Goal: Ask a question

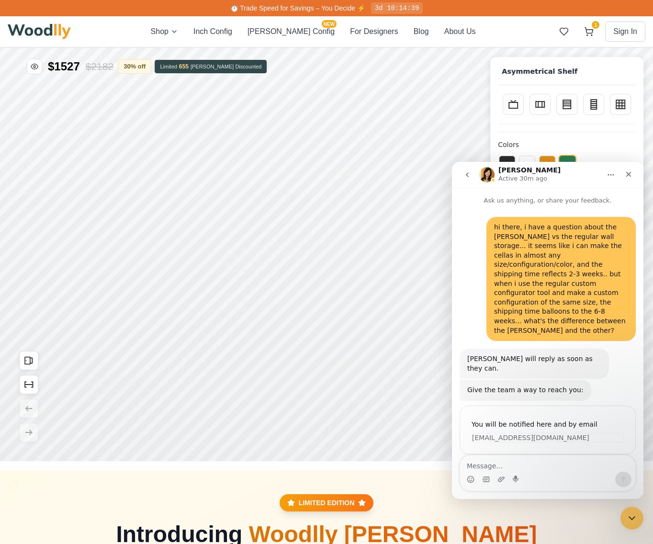
scroll to position [229, 0]
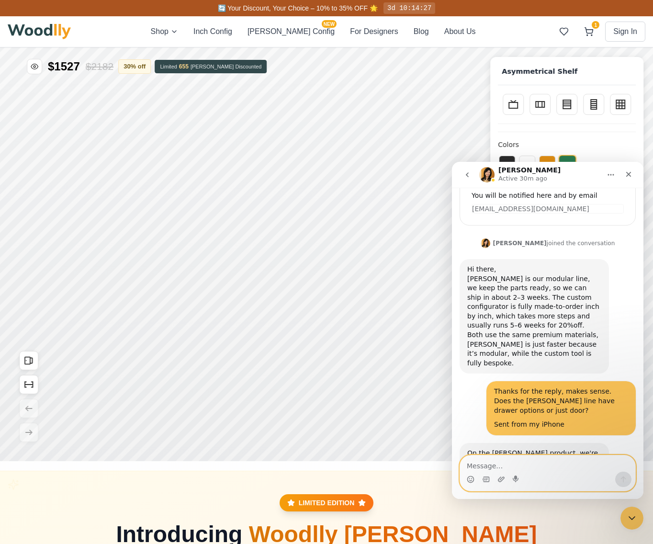
click at [506, 464] on textarea "Message…" at bounding box center [547, 463] width 175 height 16
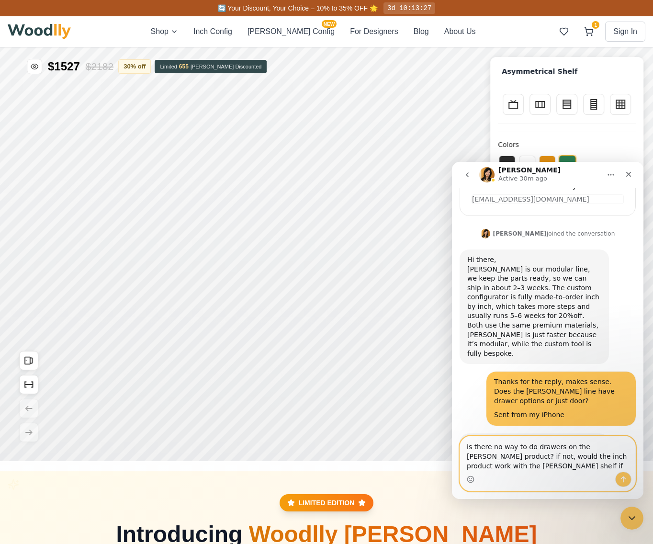
scroll to position [248, 0]
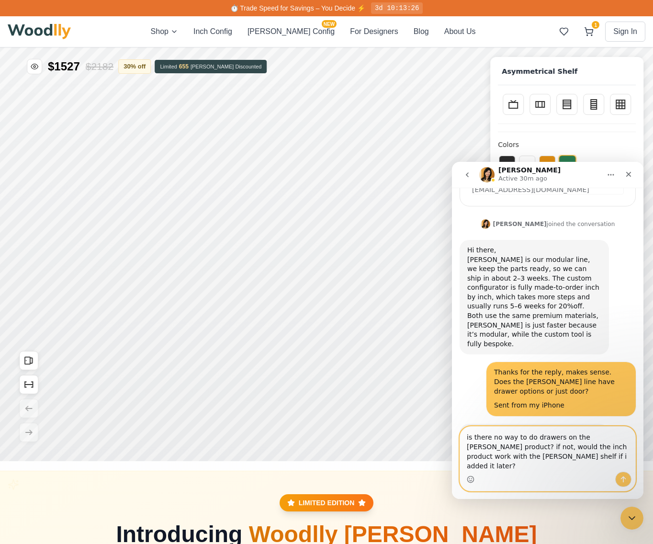
type textarea "is there no way to do drawers on the [PERSON_NAME] product? if not, would the i…"
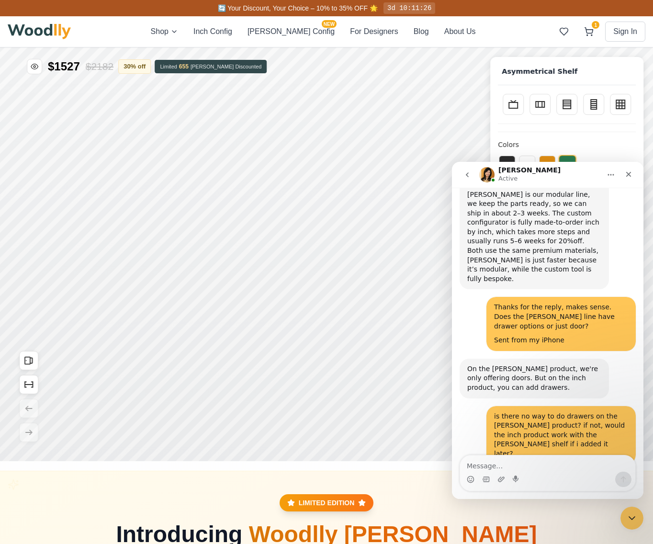
scroll to position [333, 0]
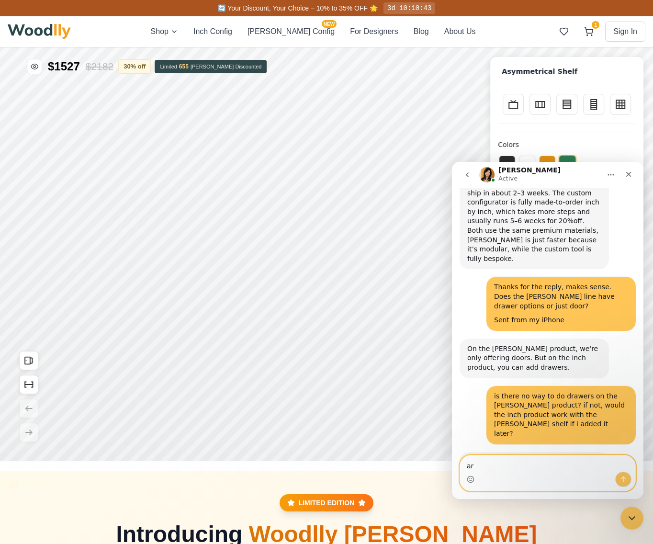
type textarea "a"
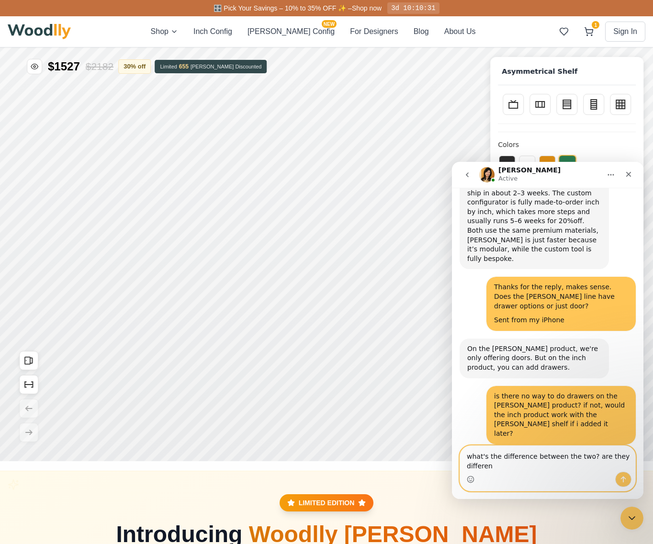
scroll to position [343, 0]
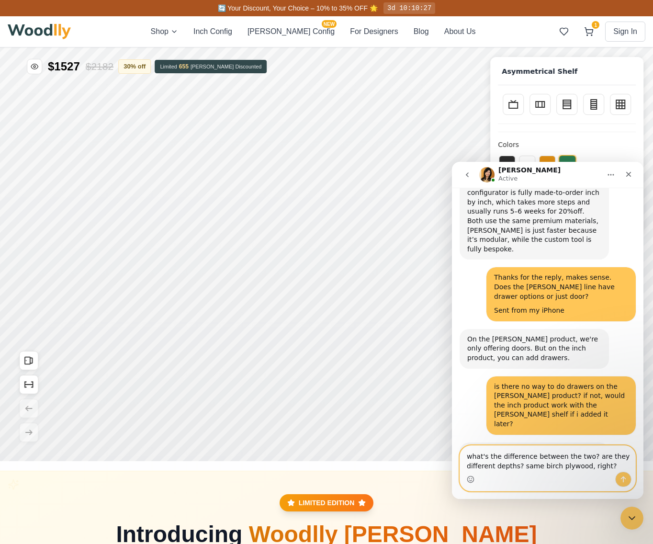
type textarea "what's the difference between the two? are they different depths? same birch pl…"
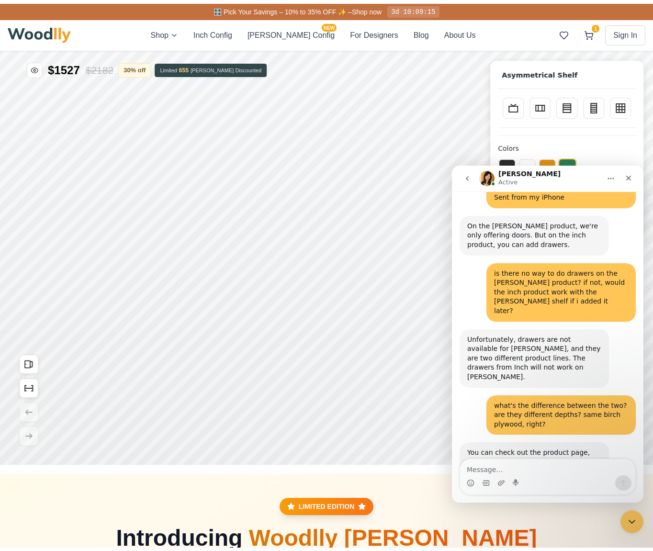
scroll to position [459, 0]
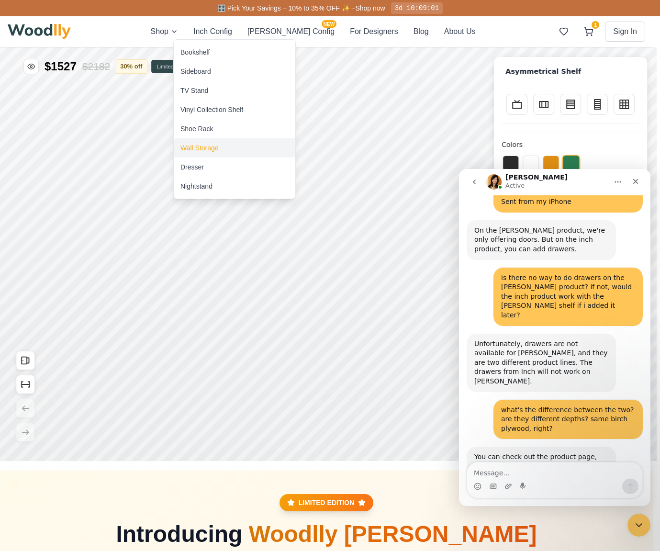
click at [197, 151] on div "Wall Storage" at bounding box center [200, 148] width 38 height 10
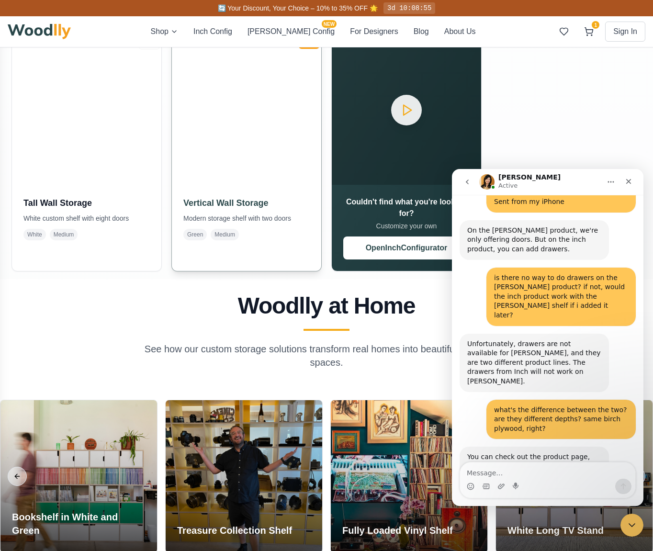
scroll to position [627, 0]
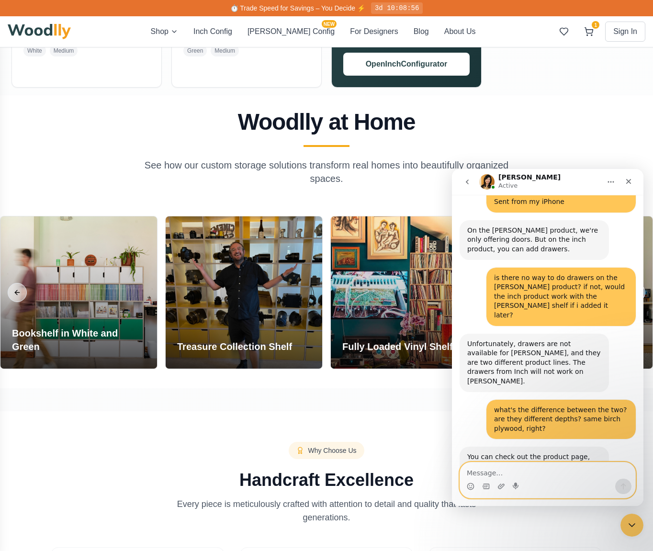
click at [529, 473] on textarea "Message…" at bounding box center [547, 471] width 175 height 16
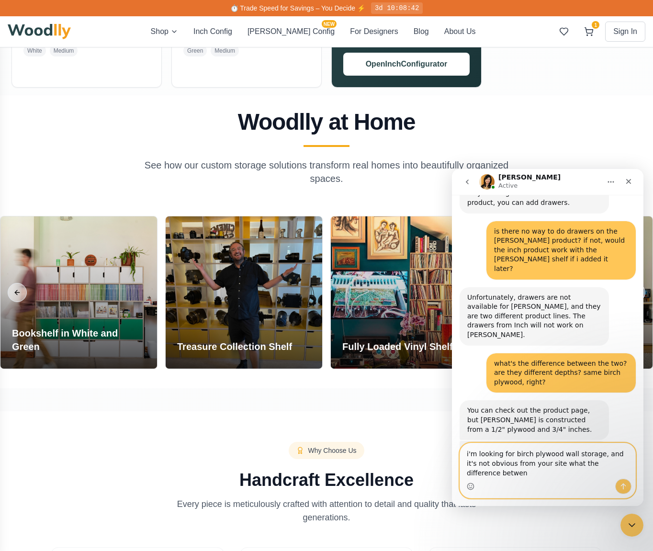
scroll to position [515, 0]
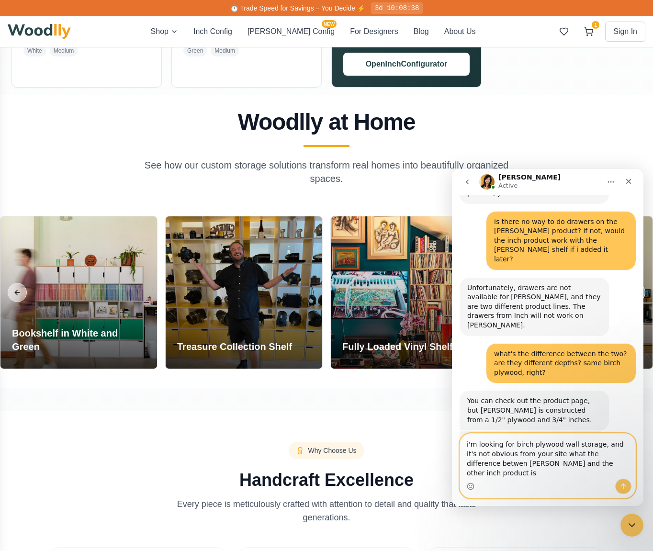
type textarea "i'm looking for birch plywood wall storage, and it's not obvious from your site…"
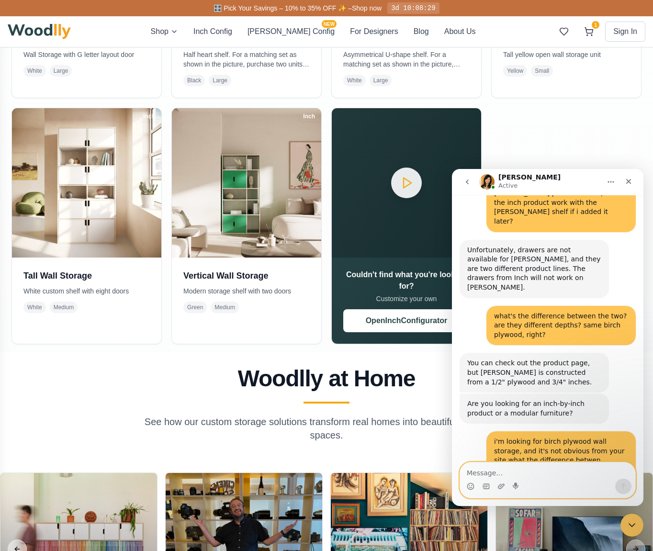
scroll to position [554, 0]
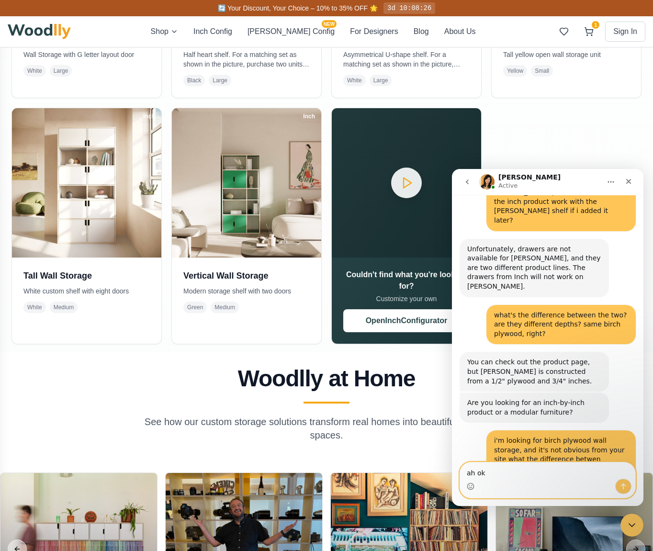
type textarea "ah ok"
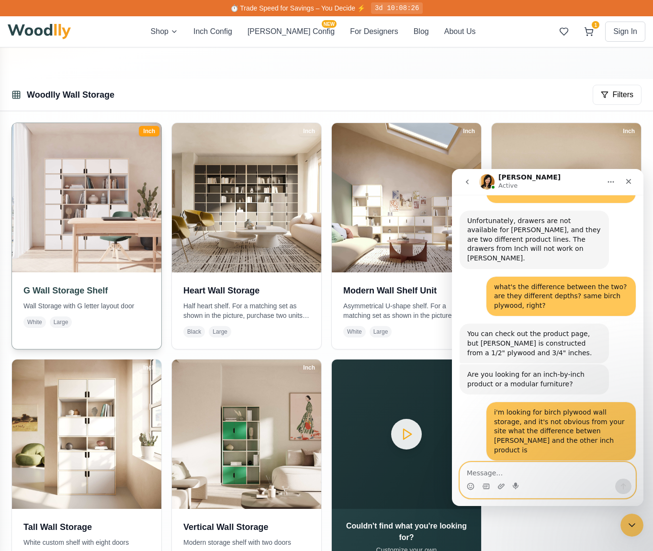
scroll to position [0, 0]
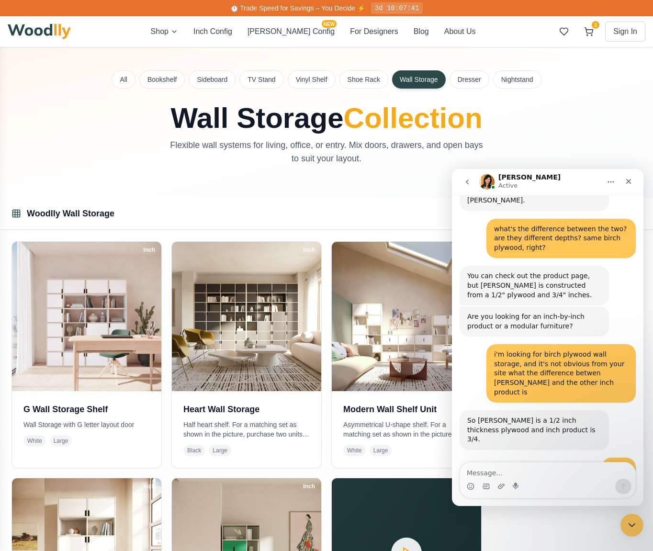
scroll to position [648, 0]
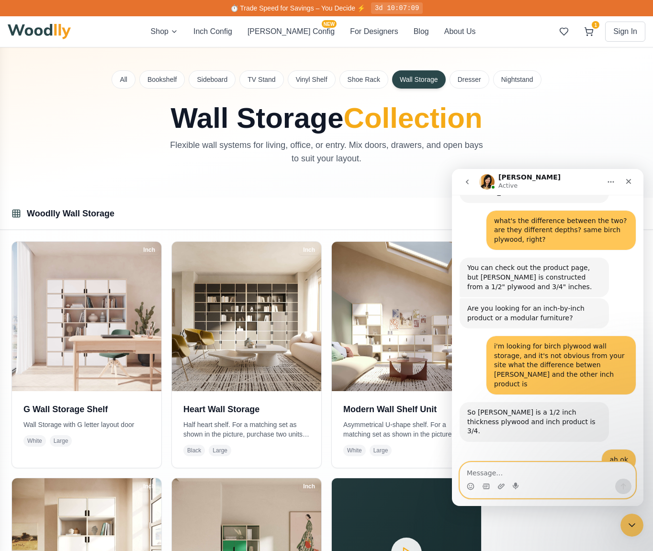
click at [497, 471] on textarea "Message…" at bounding box center [547, 471] width 175 height 16
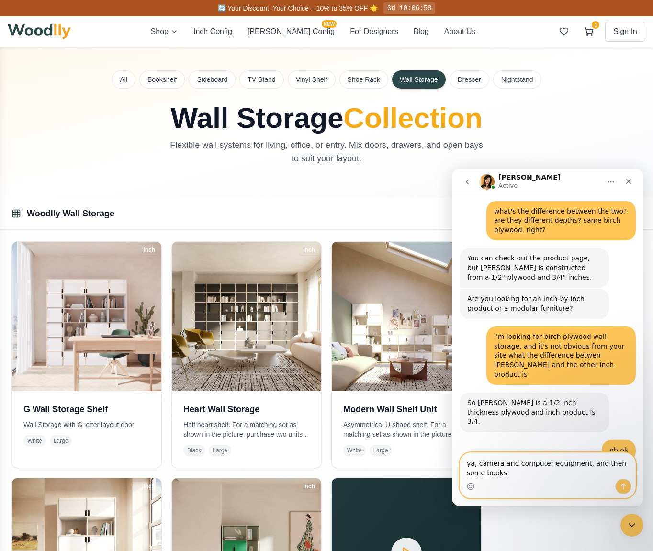
type textarea "ya, camera and computer equipment, and then some books"
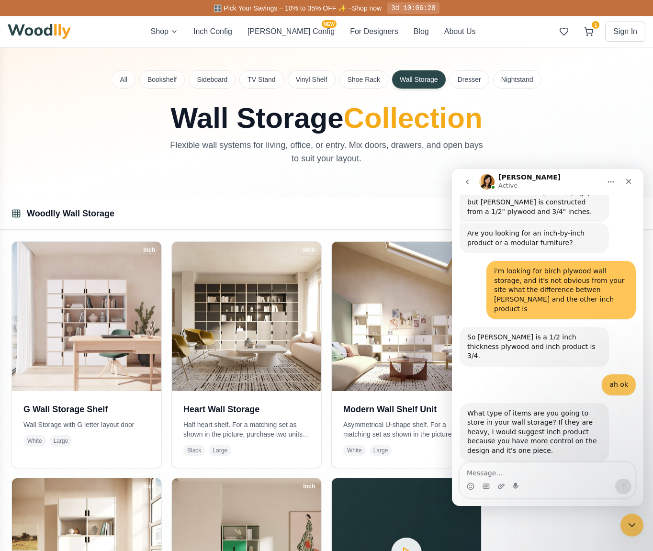
scroll to position [724, 0]
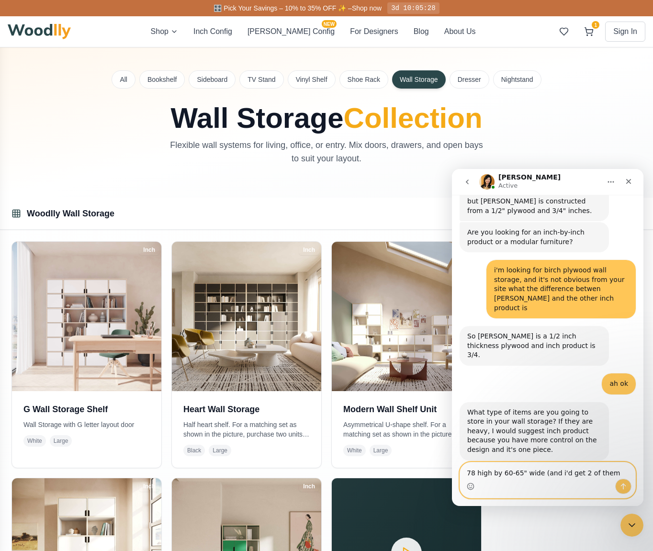
type textarea "78 high by 60-65" wide (and i'd get 2 of them)"
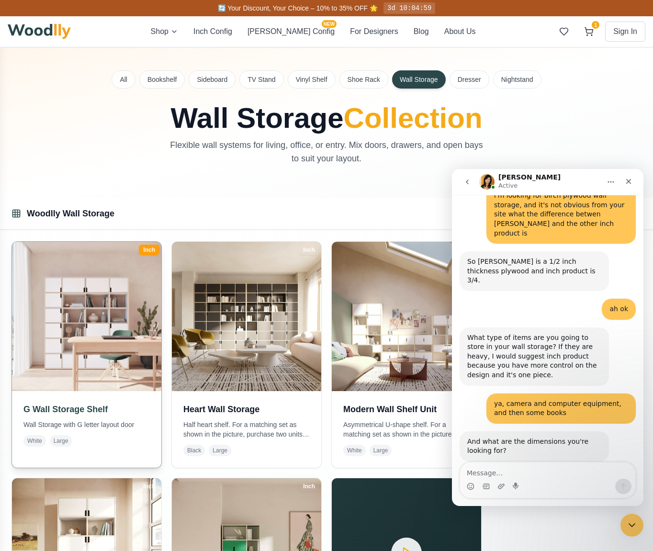
scroll to position [809, 0]
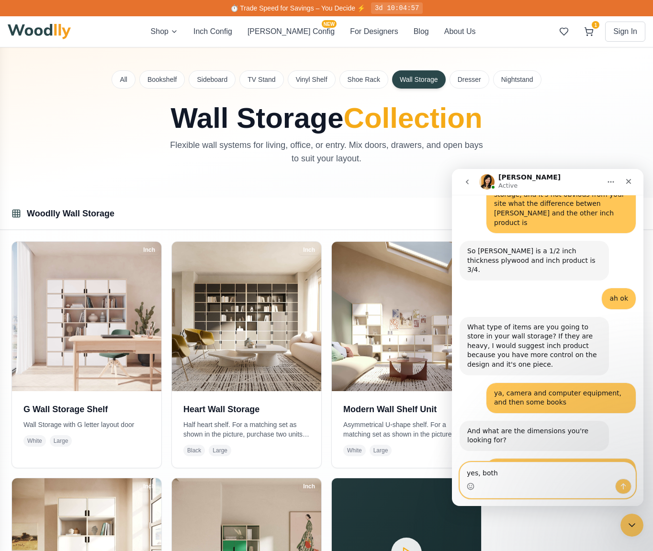
type textarea "yes, both"
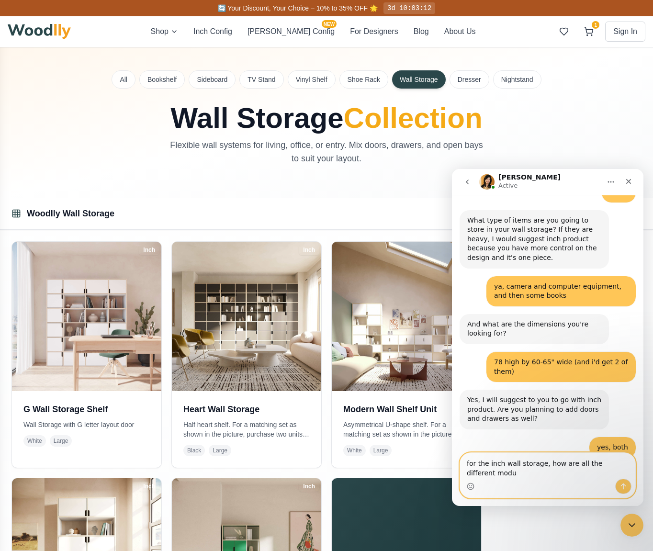
scroll to position [926, 0]
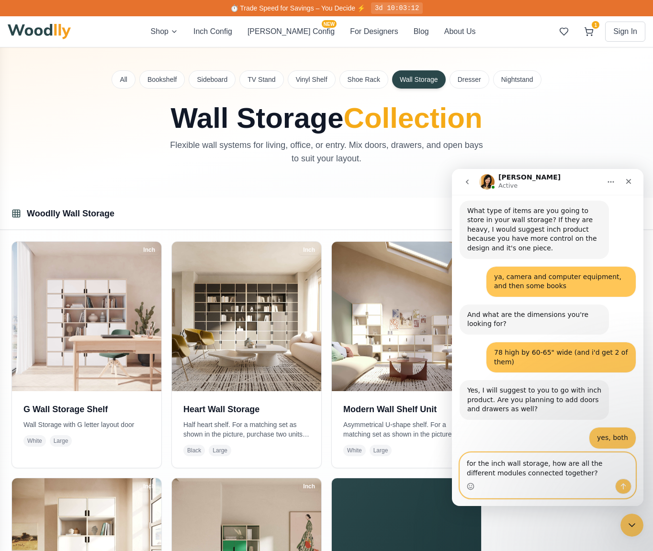
type textarea "for the inch wall storage, how are all the different modules connected together?"
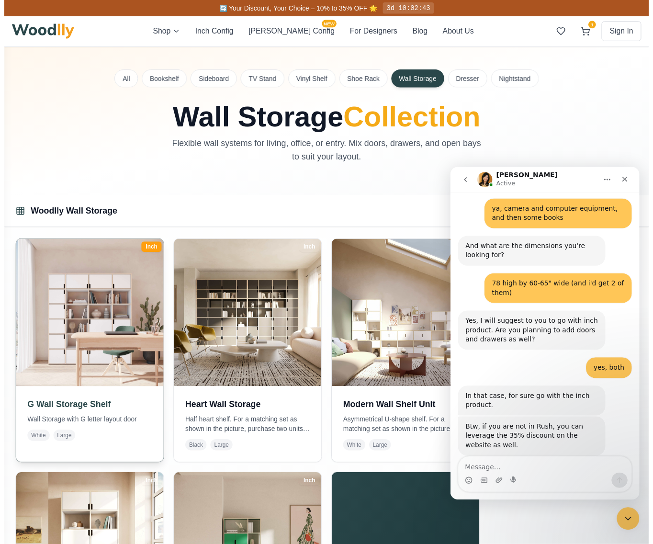
scroll to position [992, 0]
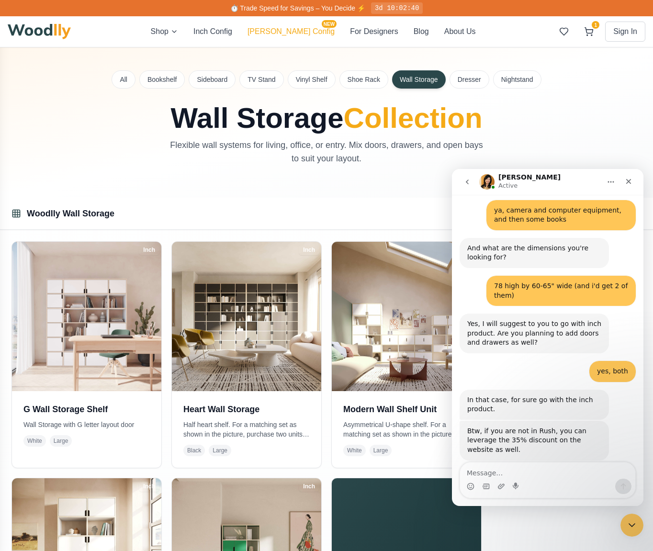
click at [282, 28] on button "[PERSON_NAME] Config NEW" at bounding box center [291, 31] width 87 height 11
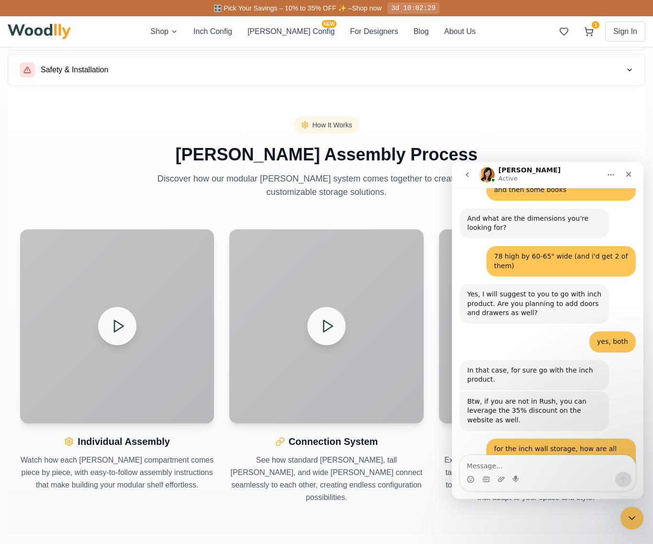
scroll to position [1029, 0]
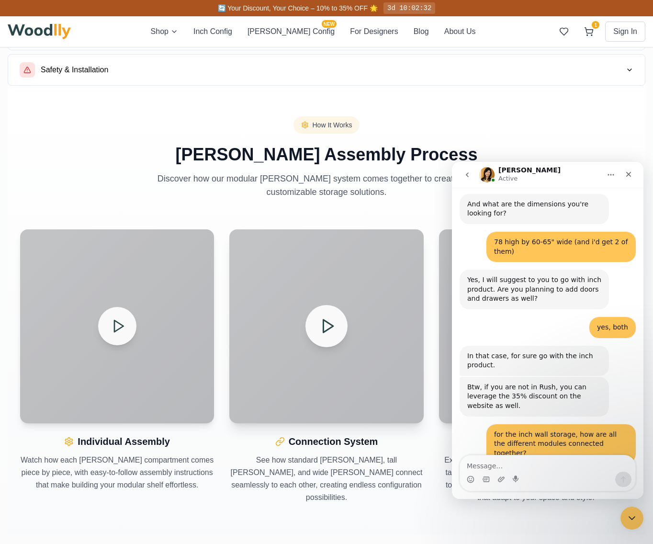
click at [331, 324] on polygon at bounding box center [328, 326] width 10 height 12
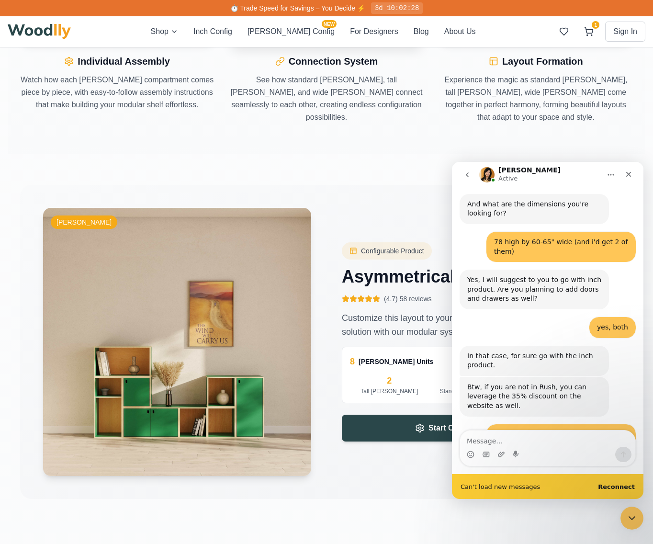
scroll to position [1048, 0]
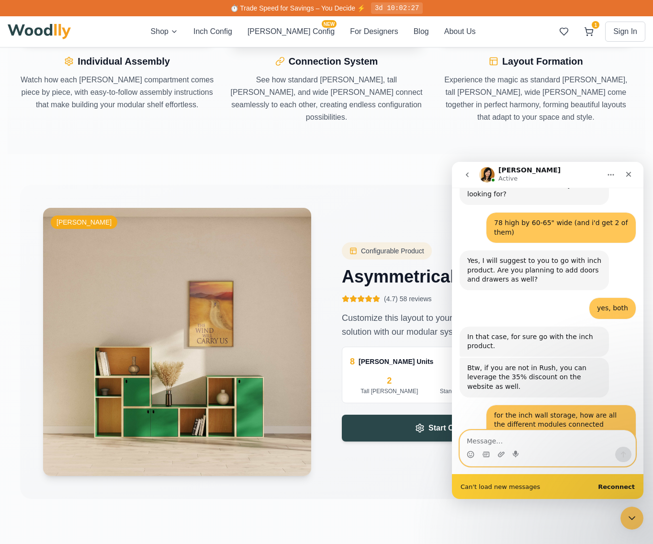
click at [505, 442] on textarea "Message…" at bounding box center [547, 438] width 175 height 16
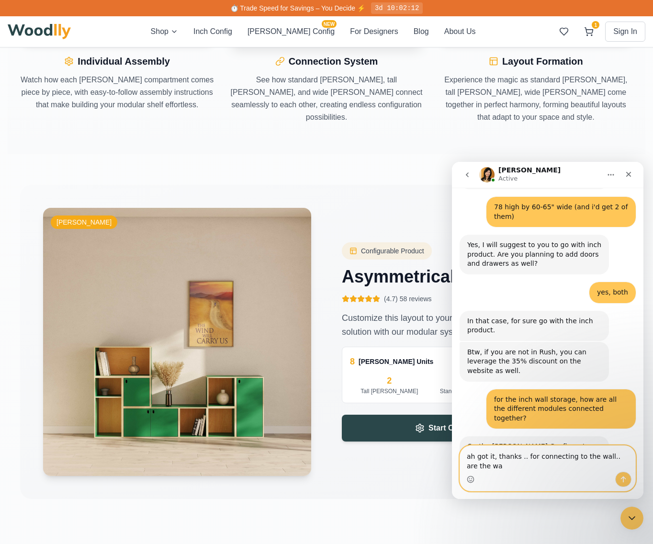
scroll to position [1074, 0]
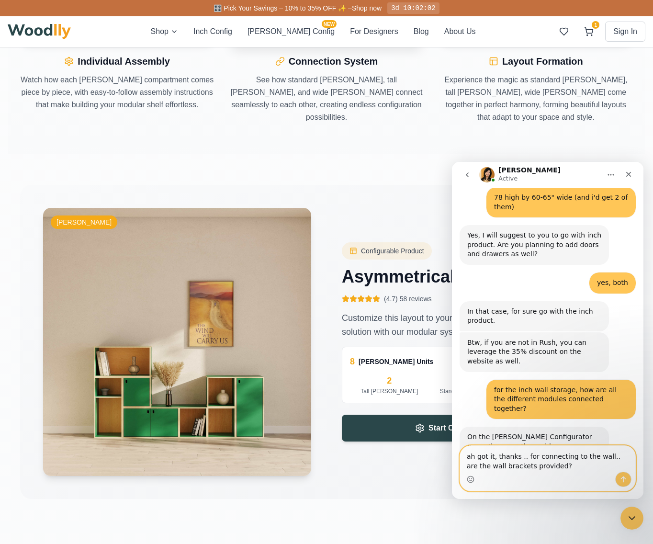
type textarea "ah got it, thanks .. for connecting to the wall.. are the wall brackets provide…"
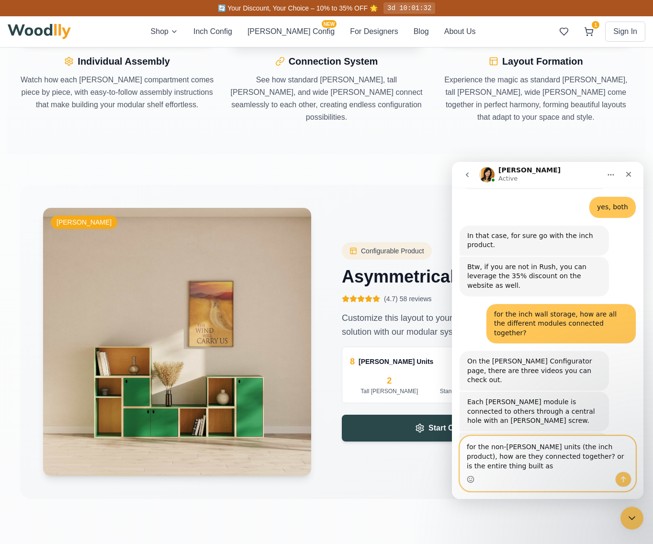
scroll to position [1159, 0]
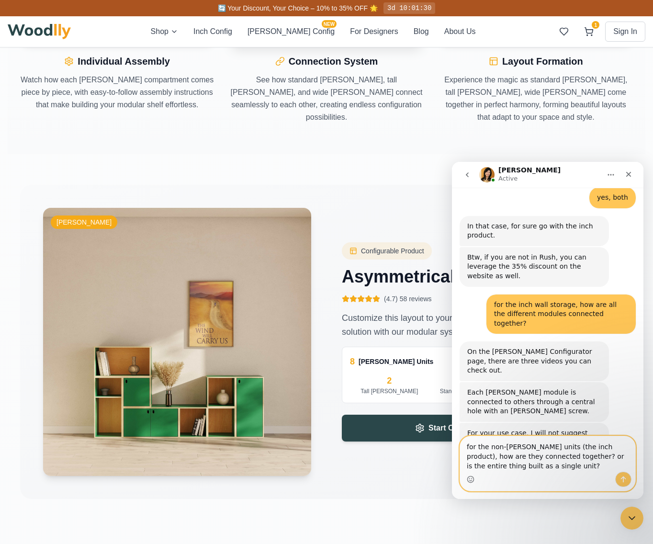
type textarea "for the non-[PERSON_NAME] units (the inch product), how are they connected toge…"
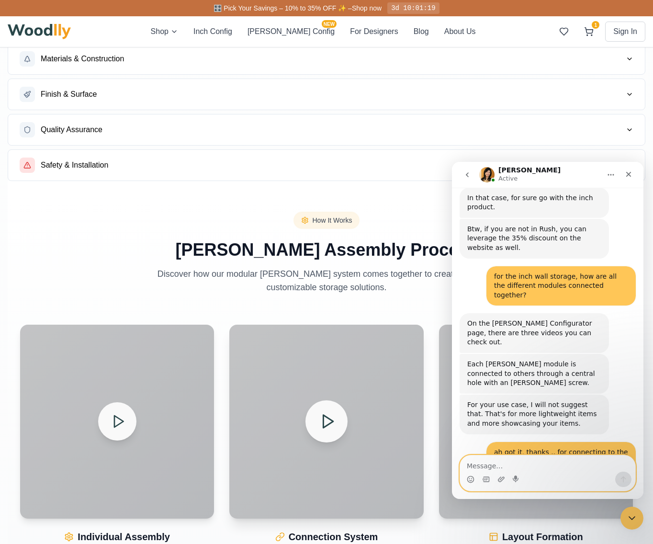
scroll to position [323, 0]
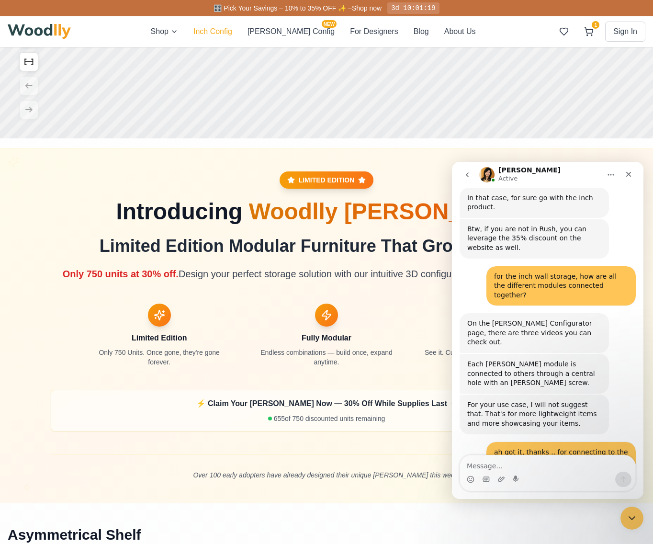
click at [232, 33] on button "Inch Config" at bounding box center [212, 31] width 39 height 11
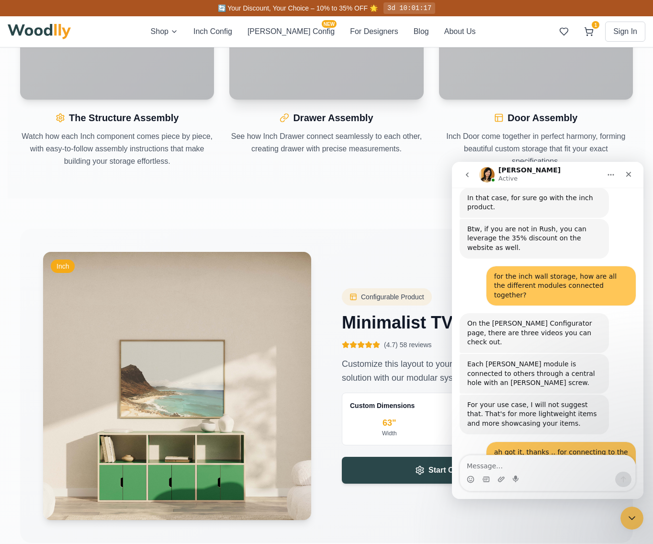
scroll to position [1130, 0]
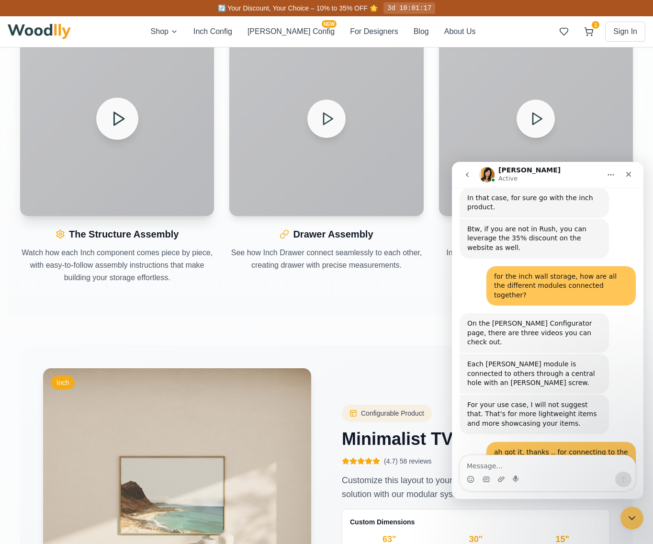
click at [113, 116] on icon at bounding box center [118, 119] width 17 height 17
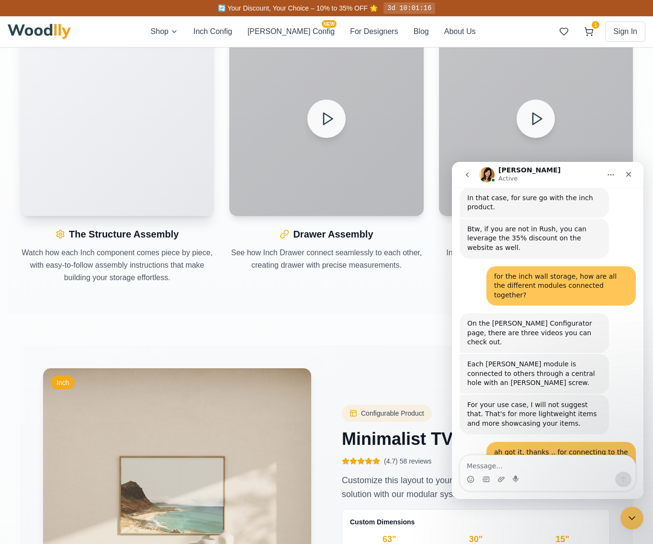
scroll to position [1021, 0]
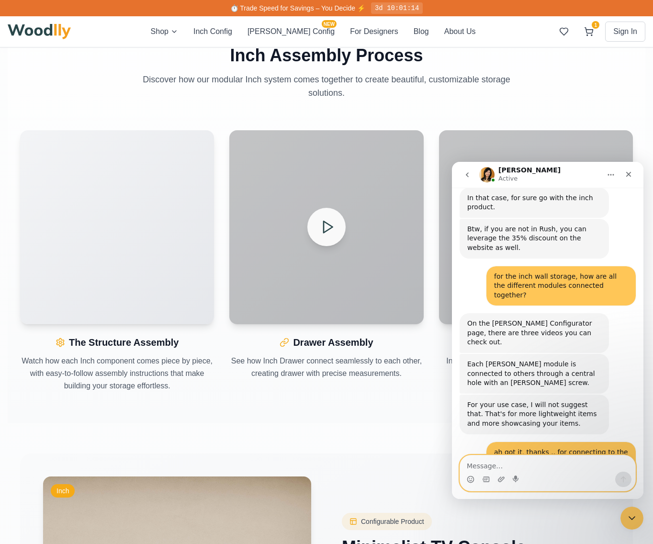
drag, startPoint x: 528, startPoint y: 457, endPoint x: 528, endPoint y: 464, distance: 7.2
click at [528, 457] on textarea "Message…" at bounding box center [547, 463] width 175 height 16
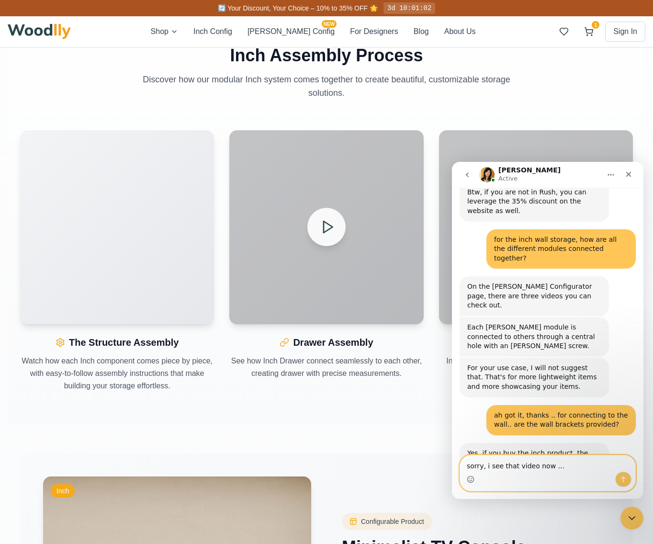
type textarea "sorry, i see that video now ..."
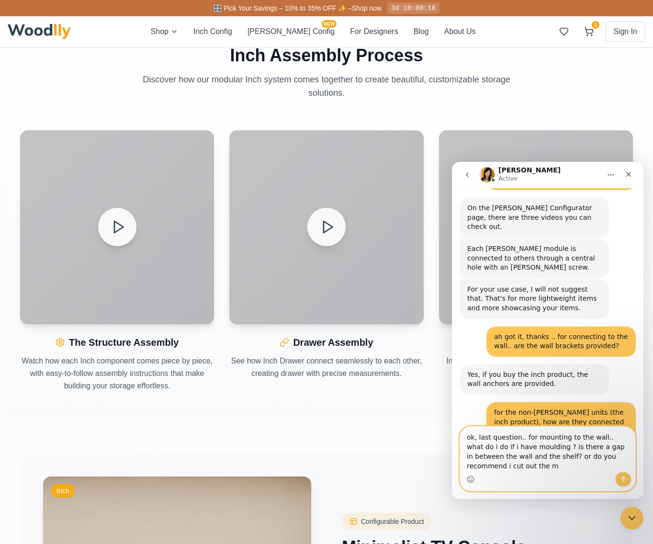
scroll to position [1307, 0]
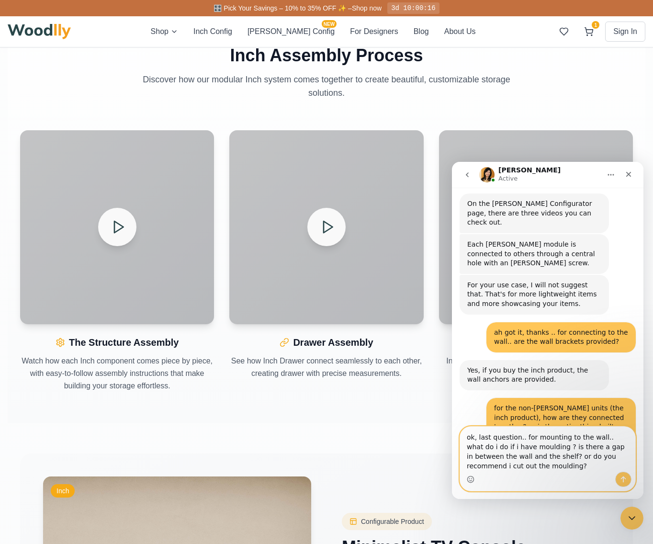
type textarea "ok, last question.. for mounting to the wall.. what do i do if i have moulding …"
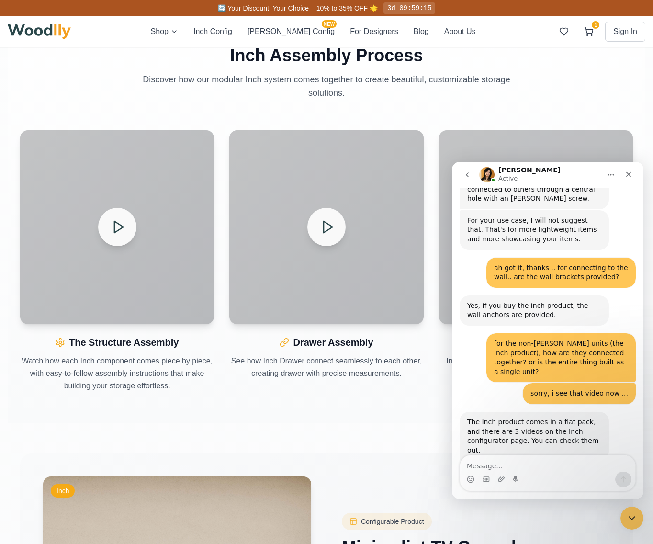
scroll to position [1382, 0]
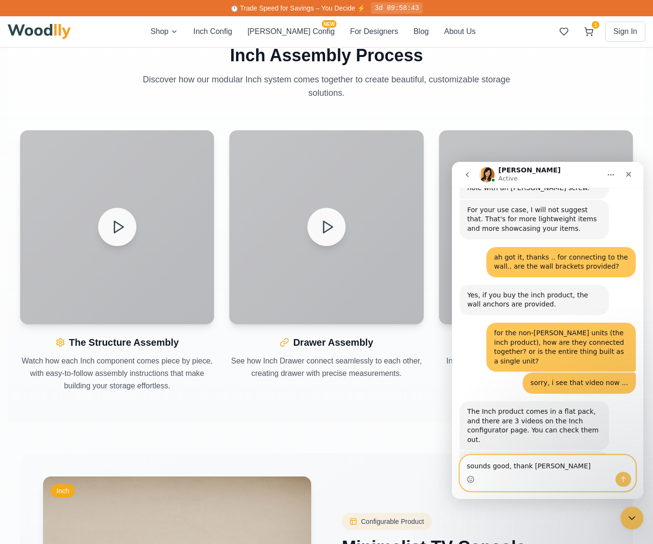
type textarea "sounds good, thank you"
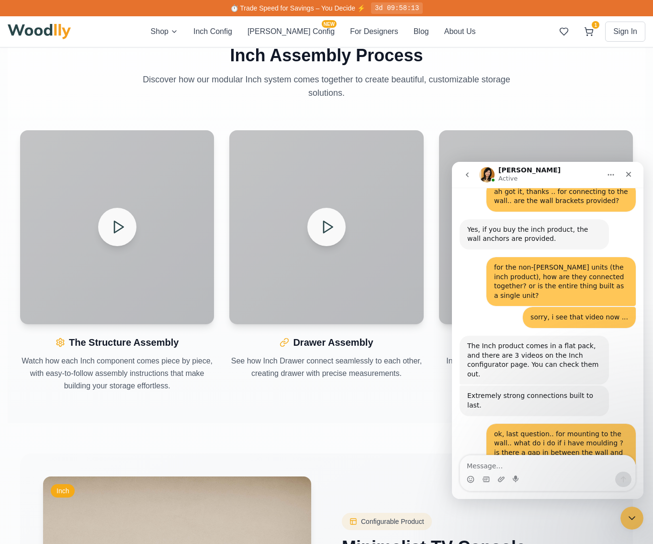
scroll to position [1449, 0]
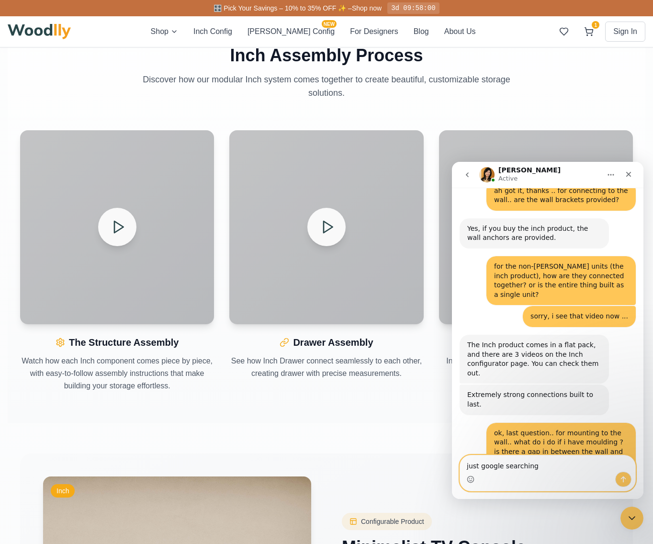
type textarea "just google searching"
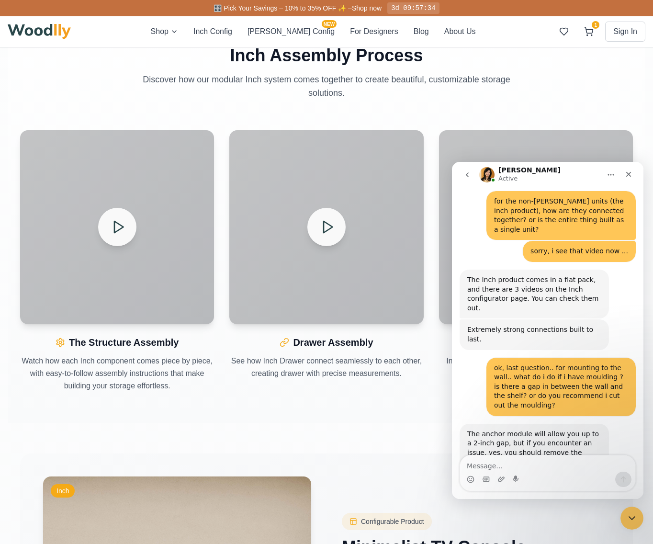
scroll to position [1524, 0]
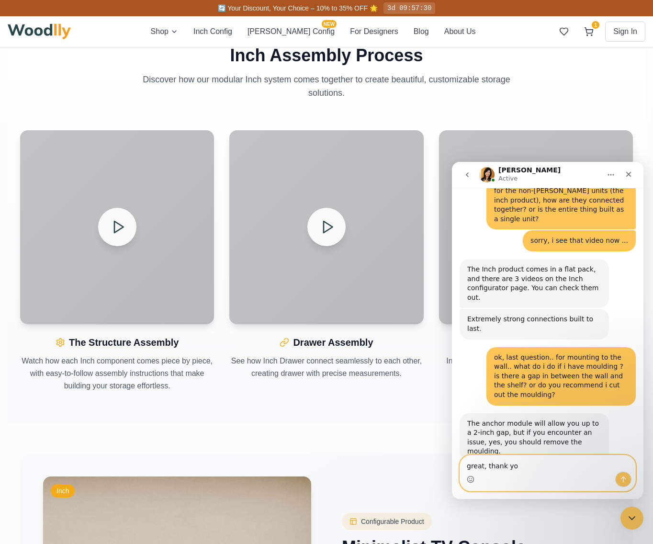
type textarea "great, thank you"
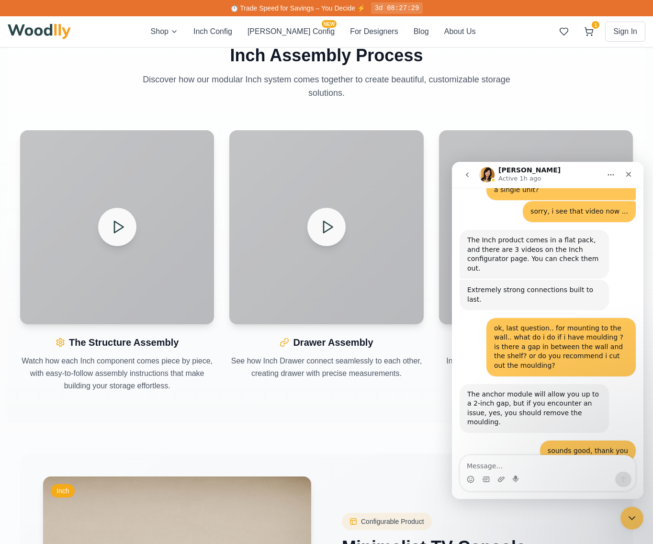
scroll to position [1553, 0]
